Goal: Find specific page/section: Find specific page/section

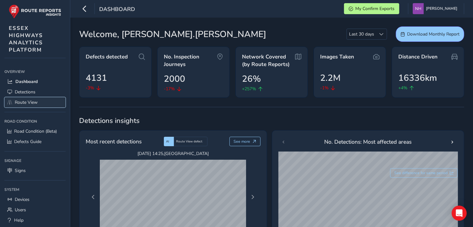
click at [25, 102] on span "Route View" at bounding box center [26, 102] width 23 height 6
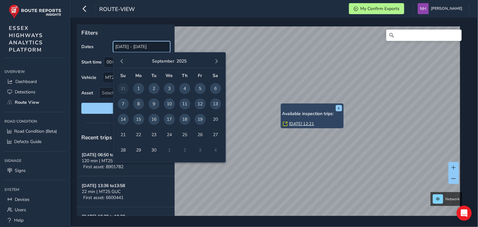
click at [155, 46] on input "[DATE] - [DATE]" at bounding box center [141, 46] width 57 height 11
click at [186, 120] on span "18" at bounding box center [184, 119] width 11 height 11
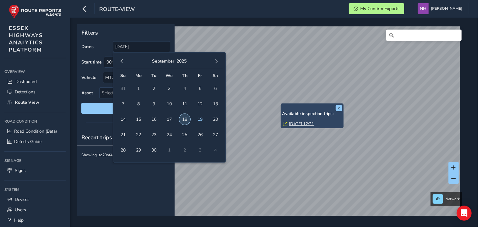
click at [186, 120] on span "18" at bounding box center [184, 119] width 11 height 11
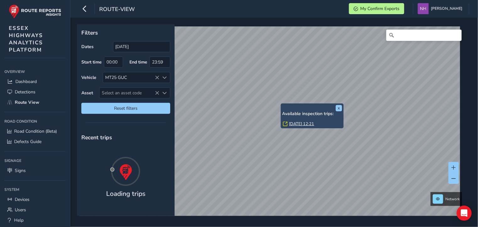
type input "[DATE] - [DATE]"
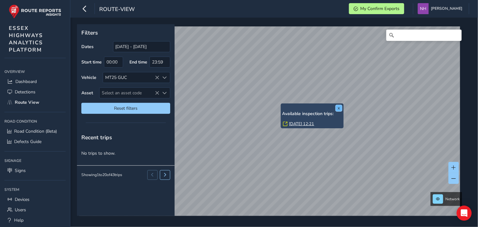
click at [341, 108] on button "x" at bounding box center [339, 108] width 6 height 6
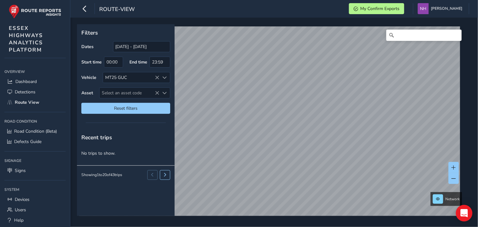
click at [463, 213] on icon "Open Intercom Messenger" at bounding box center [463, 213] width 7 height 8
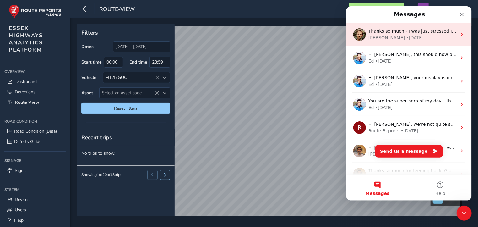
click at [402, 35] on div "[PERSON_NAME] • [DATE]" at bounding box center [412, 38] width 89 height 7
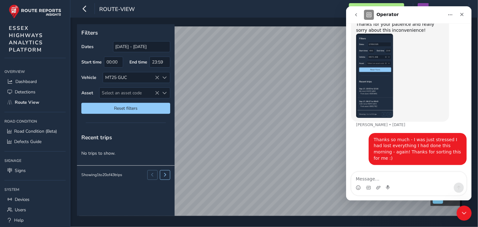
scroll to position [793, 0]
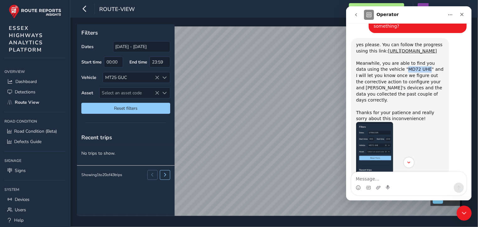
drag, startPoint x: 392, startPoint y: 88, endPoint x: 412, endPoint y: 88, distance: 19.5
click at [412, 88] on div "yes please. You can follow the progress using this link: [URL][DOMAIN_NAME] Mea…" at bounding box center [400, 82] width 88 height 80
copy div "MD72 UHE"
click at [155, 78] on icon at bounding box center [157, 77] width 4 height 4
click at [157, 78] on div "MT25 GUC" at bounding box center [131, 77] width 57 height 10
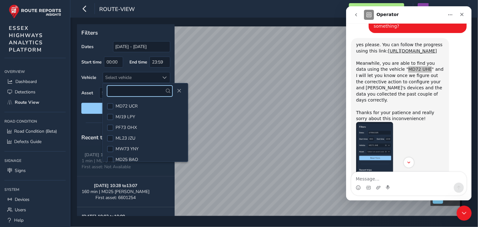
paste input "MD72 UHE"
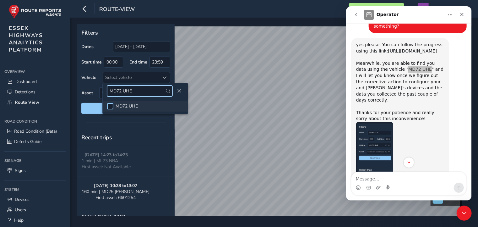
type input "MD72 UHE"
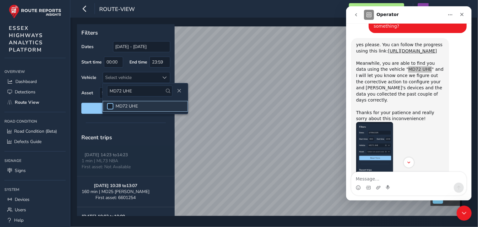
click at [111, 107] on div at bounding box center [110, 106] width 6 height 6
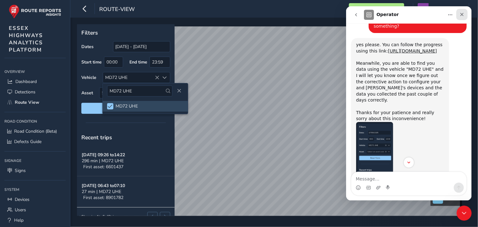
click at [461, 14] on icon "Close" at bounding box center [461, 14] width 3 height 3
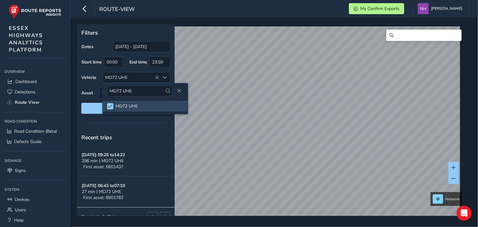
scroll to position [887, 0]
click at [124, 47] on input "[DATE] - [DATE]" at bounding box center [141, 46] width 57 height 11
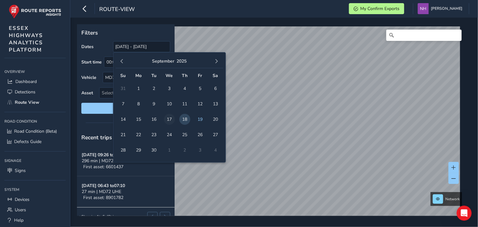
click at [170, 120] on span "17" at bounding box center [169, 119] width 11 height 11
click at [185, 120] on span "18" at bounding box center [184, 119] width 11 height 11
type input "[DATE] - [DATE]"
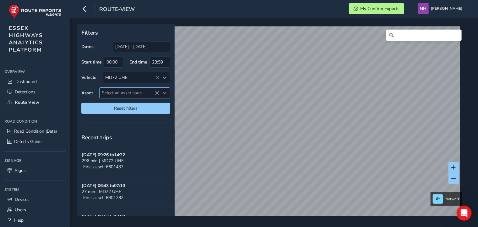
click at [137, 93] on span "Select an asset code" at bounding box center [130, 93] width 60 height 10
